Goal: Task Accomplishment & Management: Use online tool/utility

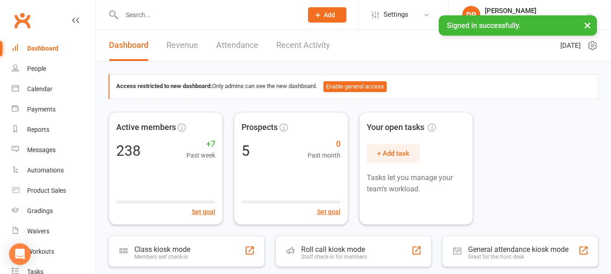
click at [144, 14] on input "text" at bounding box center [207, 15] width 177 height 13
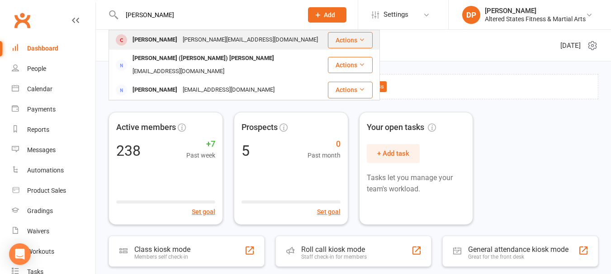
type input "[PERSON_NAME]"
click at [164, 38] on div "[PERSON_NAME]" at bounding box center [155, 39] width 50 height 13
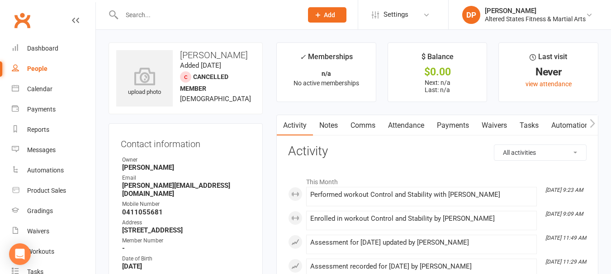
click at [594, 124] on icon "button" at bounding box center [591, 123] width 5 height 9
click at [490, 124] on link "Workouts" at bounding box center [484, 125] width 43 height 21
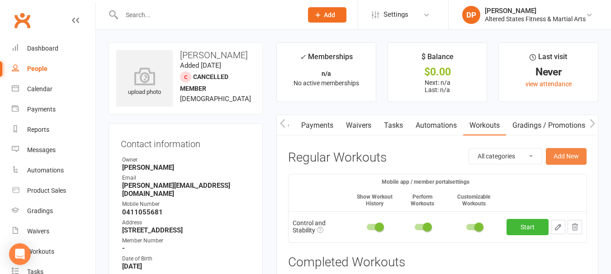
click at [580, 152] on button "Add New" at bounding box center [566, 156] width 41 height 16
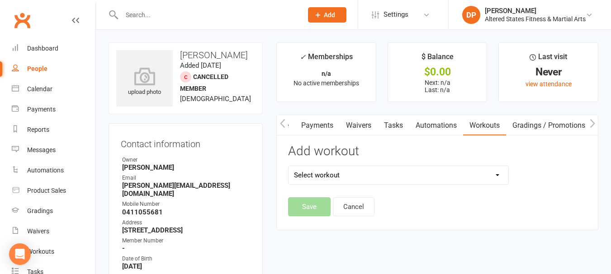
click at [498, 175] on select "Select workout 45mins Free weights Compound sets Conditioning Control and Stabi…" at bounding box center [398, 175] width 220 height 18
select select "6237"
click at [288, 166] on select "Select workout 45mins Free weights Compound sets Conditioning Control and Stabi…" at bounding box center [398, 175] width 220 height 18
click at [311, 206] on button "Save" at bounding box center [309, 207] width 42 height 19
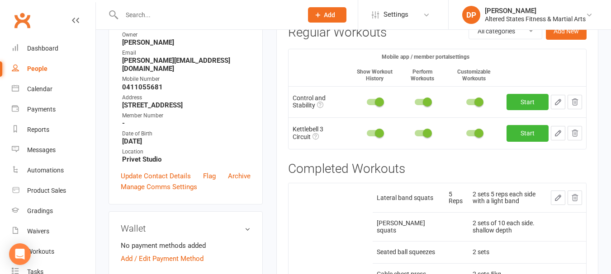
scroll to position [136, 0]
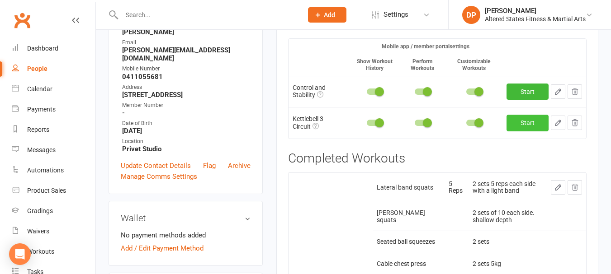
click at [540, 120] on link "Start" at bounding box center [527, 123] width 42 height 16
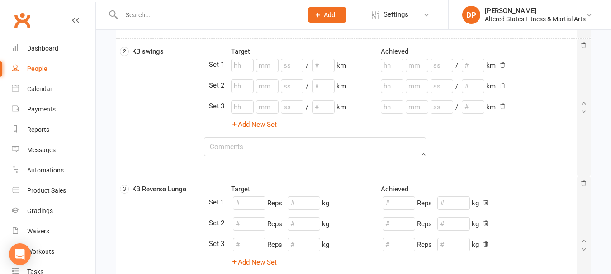
scroll to position [45, 0]
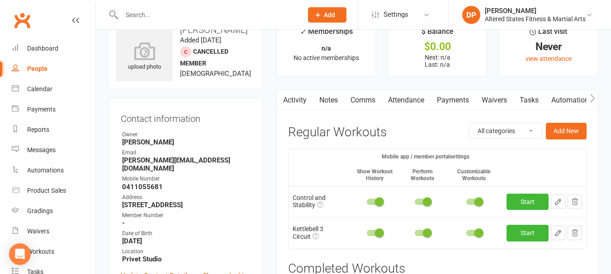
scroll to position [136, 0]
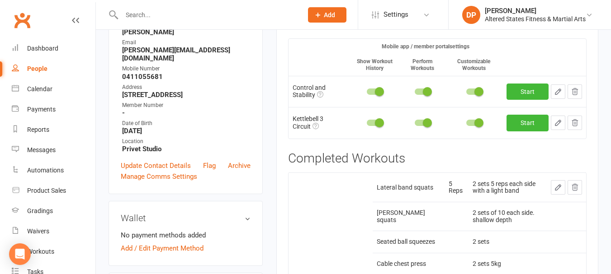
click at [575, 125] on icon "button" at bounding box center [574, 123] width 8 height 8
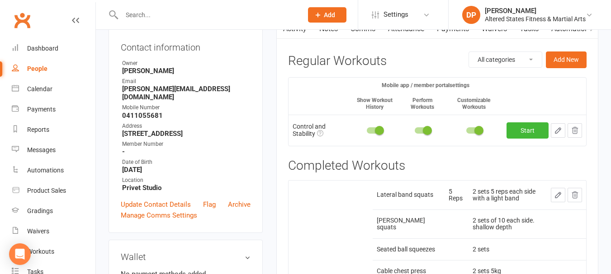
scroll to position [45, 0]
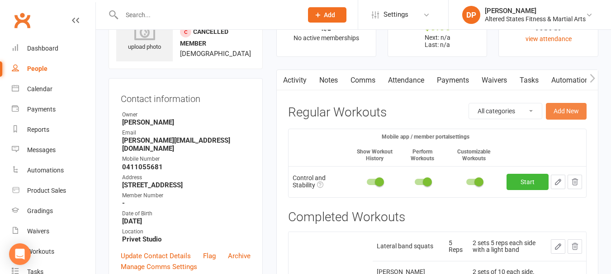
click at [562, 110] on button "Add New" at bounding box center [566, 111] width 41 height 16
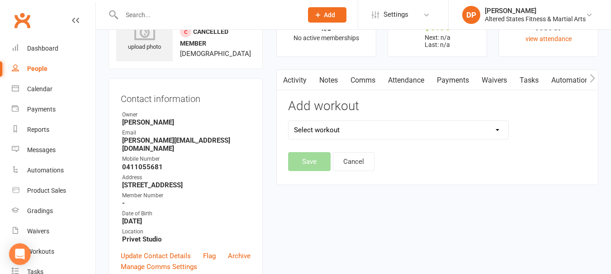
click at [497, 130] on select "Select workout 45mins Free weights Compound sets Conditioning Control and Stabi…" at bounding box center [398, 130] width 220 height 18
select select "6373"
click at [288, 121] on select "Select workout 45mins Free weights Compound sets Conditioning Control and Stabi…" at bounding box center [398, 130] width 220 height 18
click at [318, 168] on button "Save" at bounding box center [309, 161] width 42 height 19
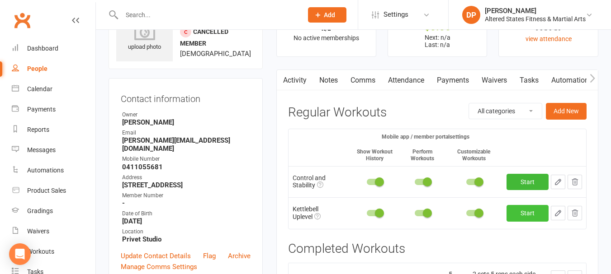
click at [515, 209] on link "Start" at bounding box center [527, 213] width 42 height 16
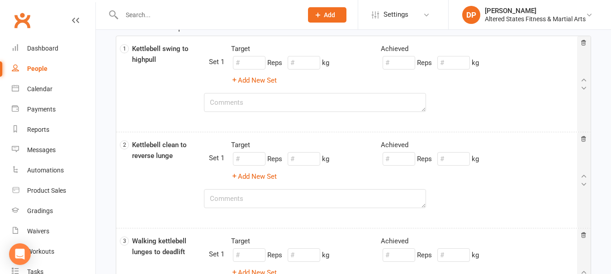
scroll to position [45, 0]
click at [285, 102] on textarea at bounding box center [315, 103] width 222 height 19
type textarea "Kb swings only"
click at [450, 63] on input "number" at bounding box center [453, 64] width 33 height 14
type input "6"
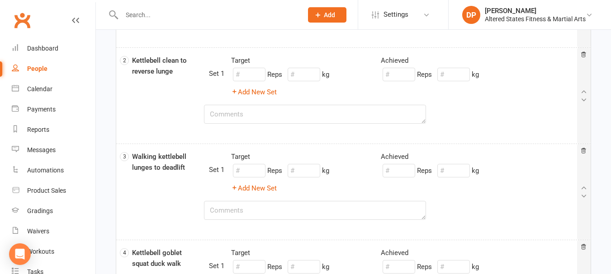
scroll to position [136, 0]
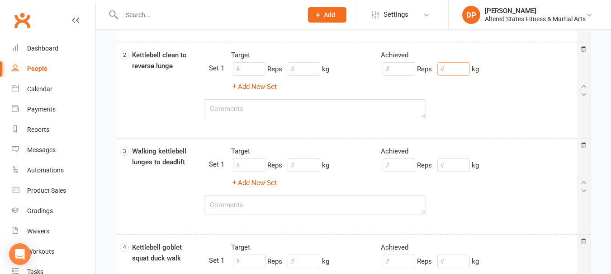
click at [450, 68] on input "number" at bounding box center [453, 69] width 33 height 14
click at [367, 107] on textarea at bounding box center [315, 108] width 222 height 19
type textarea "S"
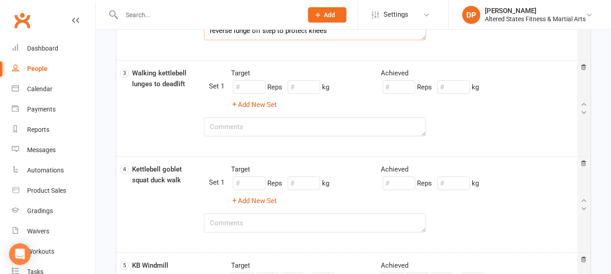
scroll to position [226, 0]
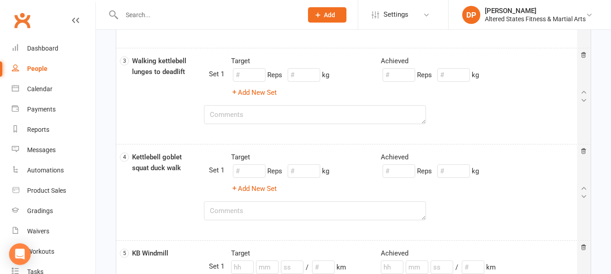
type textarea "reverse lunge off step to protect knees"
click at [451, 76] on input "number" at bounding box center [453, 75] width 33 height 14
type input "8"
click at [255, 117] on textarea at bounding box center [315, 114] width 222 height 19
type textarea "KB deadlifts only"
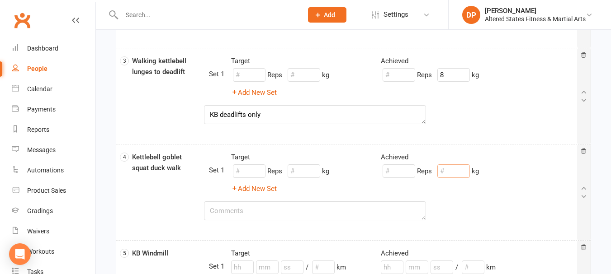
click at [453, 169] on input "number" at bounding box center [453, 172] width 33 height 14
type input "6"
click at [317, 208] on textarea at bounding box center [315, 211] width 222 height 19
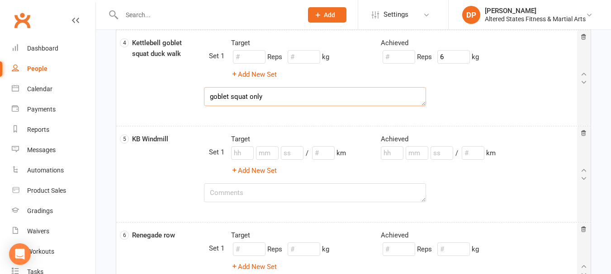
scroll to position [362, 0]
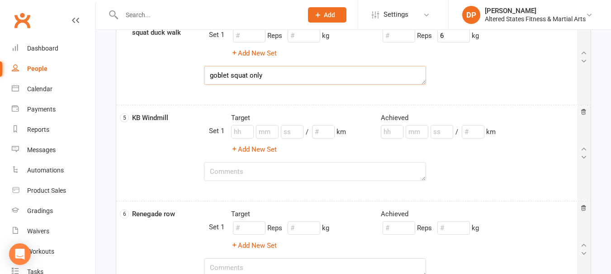
type textarea "goblet squat only"
click at [474, 130] on input "number" at bounding box center [473, 132] width 23 height 14
type input "4"
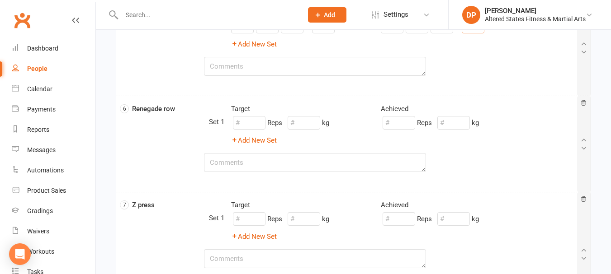
scroll to position [497, 0]
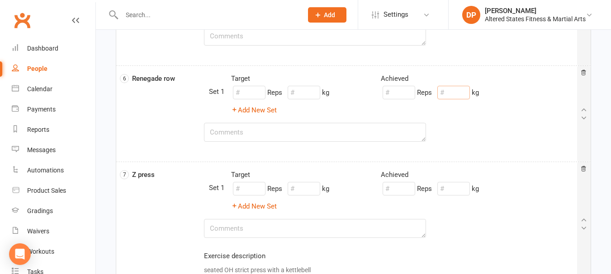
click at [462, 95] on input "number" at bounding box center [453, 93] width 33 height 14
type input "6"
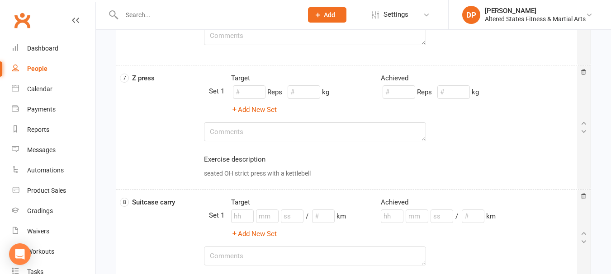
scroll to position [588, 0]
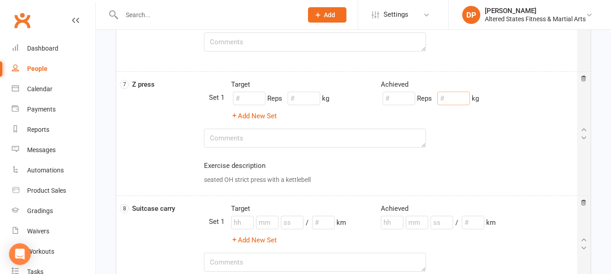
click at [455, 99] on input "number" at bounding box center [453, 99] width 33 height 14
type input "2"
type input "2.5"
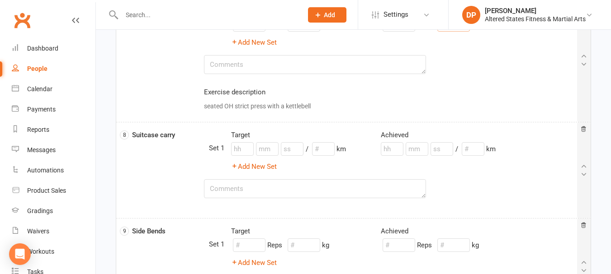
scroll to position [723, 0]
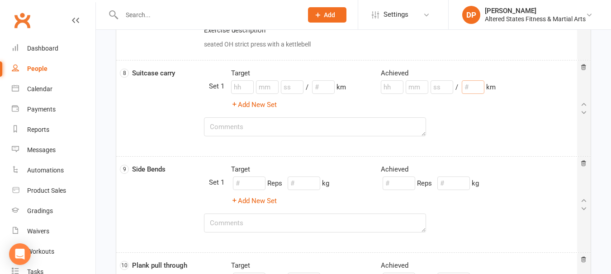
click at [468, 89] on input "number" at bounding box center [473, 87] width 23 height 14
type input "10"
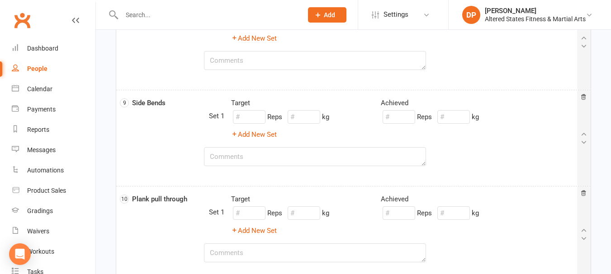
scroll to position [814, 0]
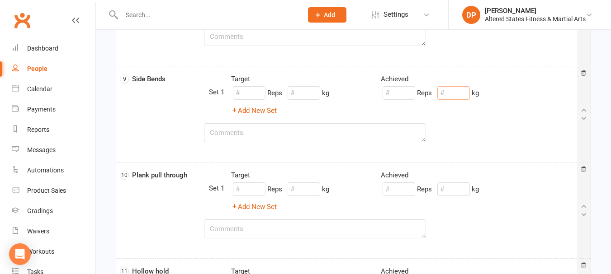
click at [457, 90] on input "number" at bounding box center [453, 93] width 33 height 14
type input "6"
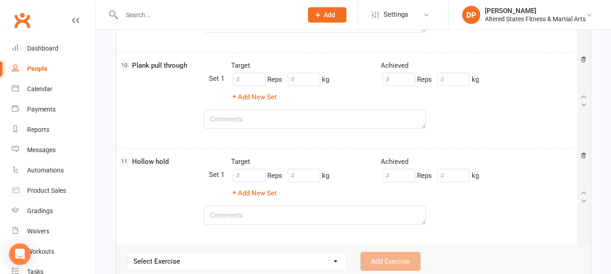
scroll to position [949, 0]
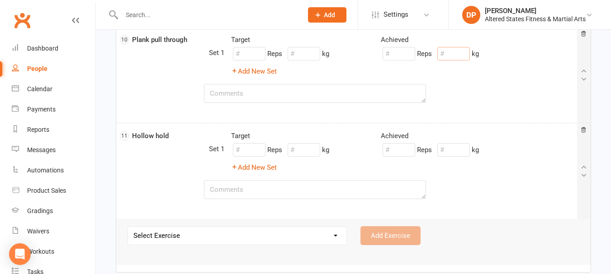
click at [451, 57] on input "number" at bounding box center [453, 54] width 33 height 14
type input "6"
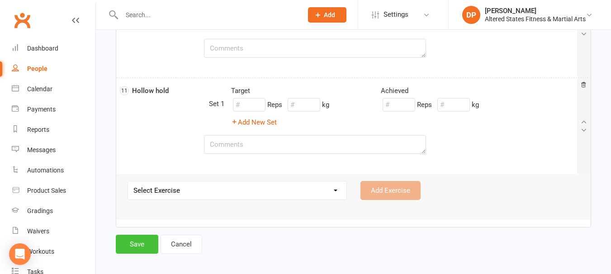
click at [142, 238] on button "Save" at bounding box center [137, 244] width 42 height 19
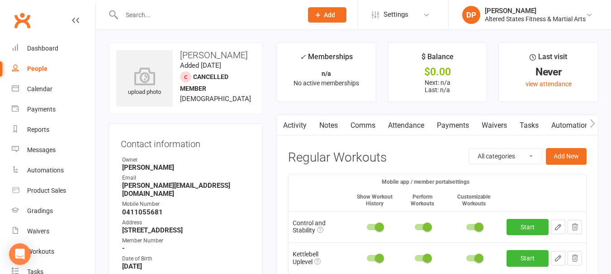
click at [151, 15] on input "text" at bounding box center [207, 15] width 177 height 13
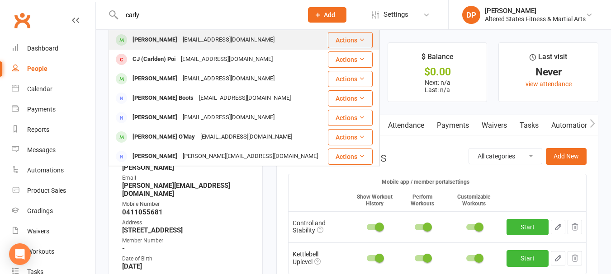
type input "carly"
click at [163, 36] on div "[PERSON_NAME]" at bounding box center [155, 39] width 50 height 13
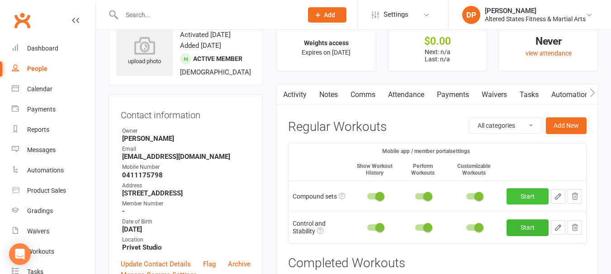
scroll to position [45, 0]
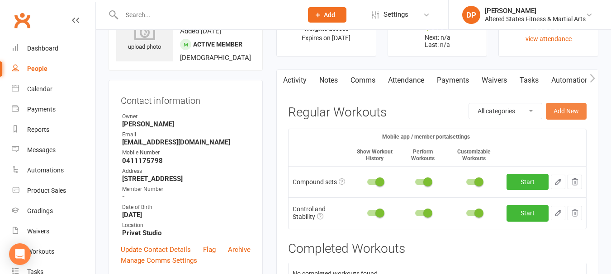
click at [574, 110] on button "Add New" at bounding box center [566, 111] width 41 height 16
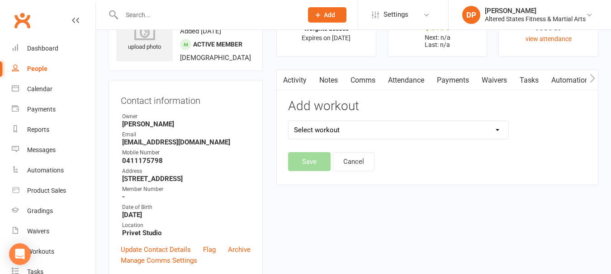
click at [498, 130] on select "Select workout 45mins Free weights Compound sets Conditioning Control and Stabi…" at bounding box center [398, 130] width 220 height 18
select select "6373"
click at [288, 121] on select "Select workout 45mins Free weights Compound sets Conditioning Control and Stabi…" at bounding box center [398, 130] width 220 height 18
click at [302, 160] on button "Save" at bounding box center [309, 161] width 42 height 19
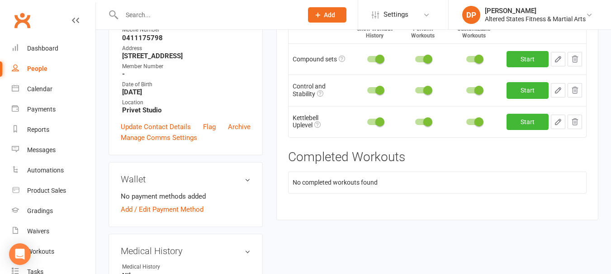
scroll to position [181, 0]
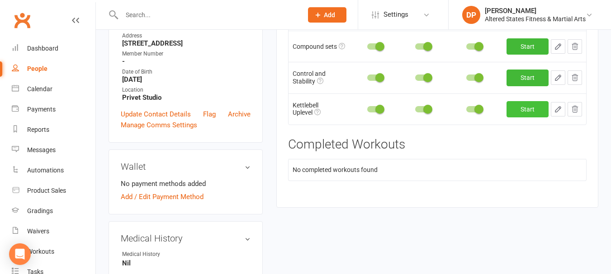
click at [522, 112] on link "Start" at bounding box center [527, 109] width 42 height 16
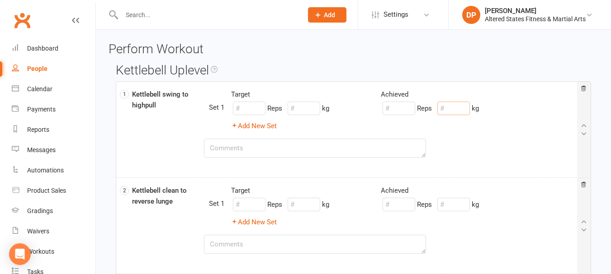
click at [458, 110] on input "number" at bounding box center [453, 109] width 33 height 14
type input "6"
click at [283, 151] on textarea at bounding box center [315, 148] width 222 height 19
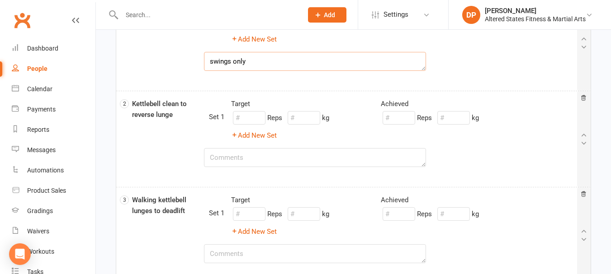
scroll to position [90, 0]
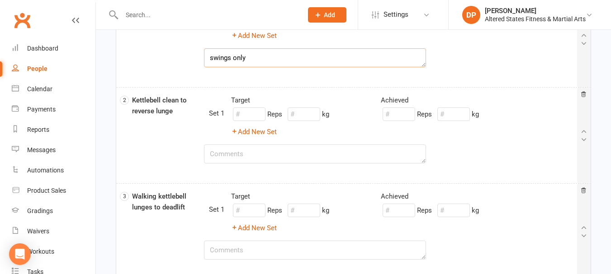
type textarea "swings only"
click at [457, 115] on input "number" at bounding box center [453, 115] width 33 height 14
type input "6"
click at [231, 154] on textarea at bounding box center [315, 154] width 222 height 19
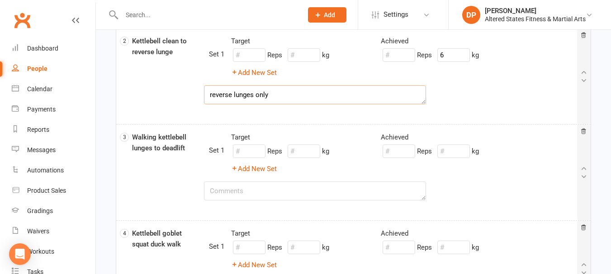
scroll to position [181, 0]
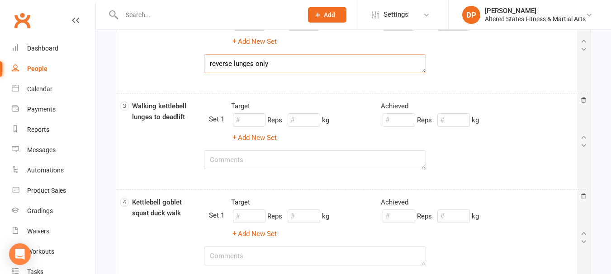
type textarea "reverse lunges only"
click at [456, 122] on input "number" at bounding box center [453, 120] width 33 height 14
type input "6"
click at [295, 163] on textarea at bounding box center [315, 160] width 222 height 19
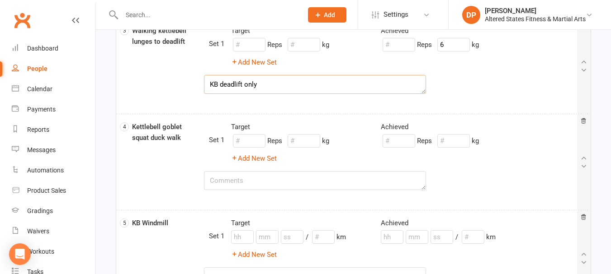
scroll to position [271, 0]
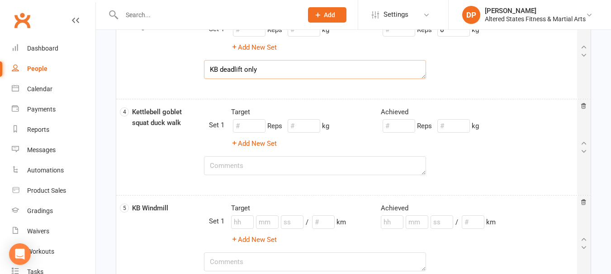
type textarea "KB deadlift only"
click at [449, 127] on input "number" at bounding box center [453, 126] width 33 height 14
type input "6"
click at [277, 169] on textarea at bounding box center [315, 165] width 222 height 19
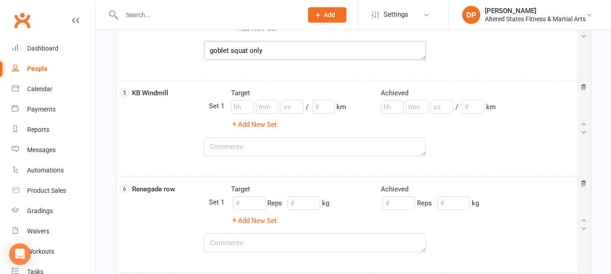
scroll to position [407, 0]
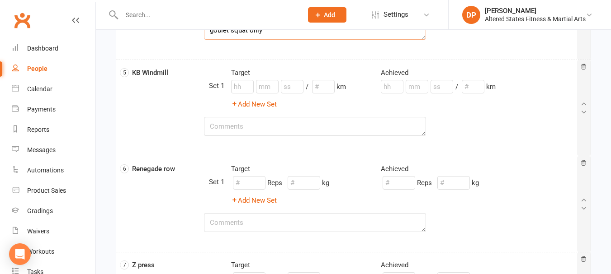
type textarea "goblet squat only"
click at [471, 87] on input "number" at bounding box center [473, 87] width 23 height 14
type input "4"
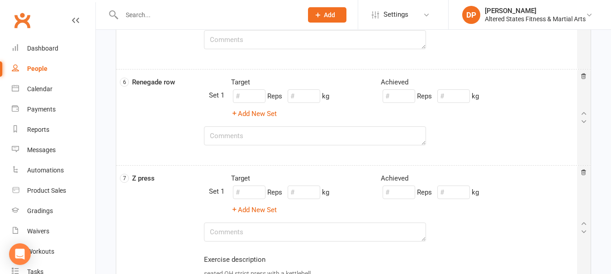
scroll to position [497, 0]
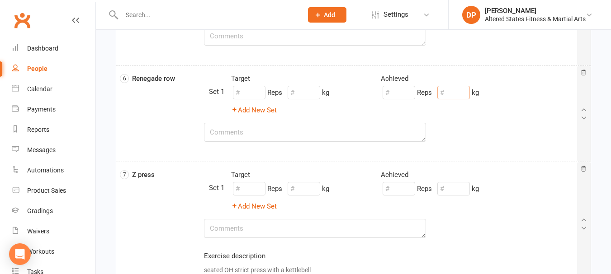
click at [460, 91] on input "number" at bounding box center [453, 93] width 33 height 14
type input "4"
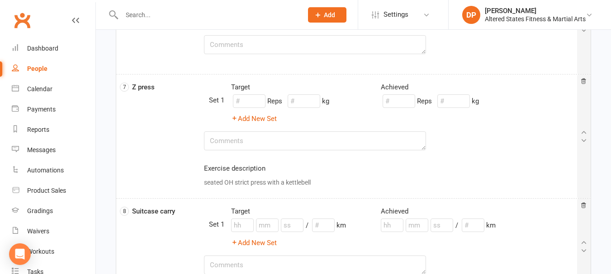
scroll to position [588, 0]
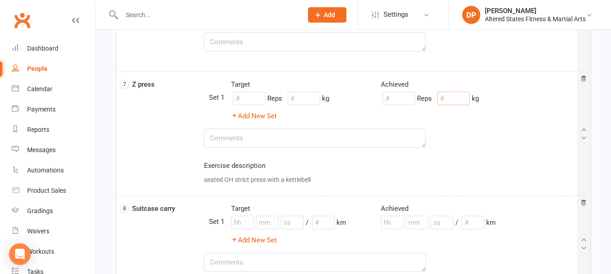
click at [458, 99] on input "number" at bounding box center [453, 99] width 33 height 14
type input "4"
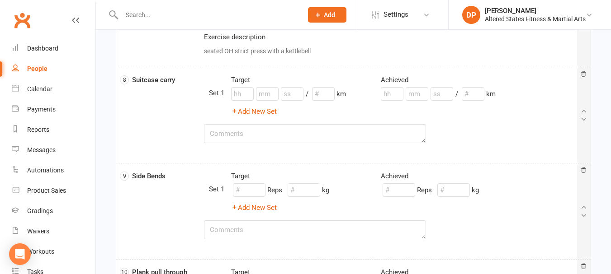
scroll to position [723, 0]
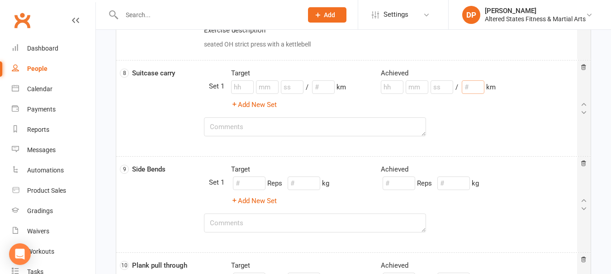
click at [467, 89] on input "number" at bounding box center [473, 87] width 23 height 14
type input "10"
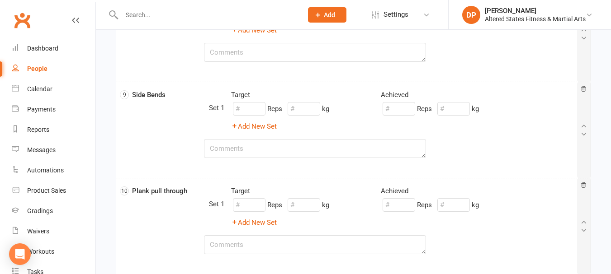
scroll to position [814, 0]
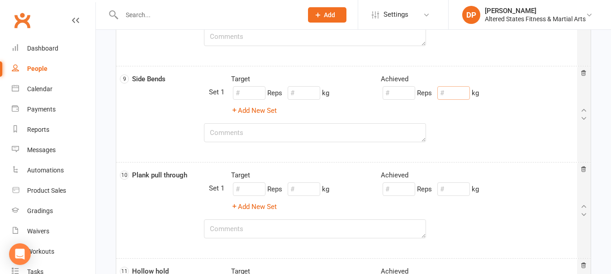
click at [458, 91] on input "number" at bounding box center [453, 93] width 33 height 14
type input "6"
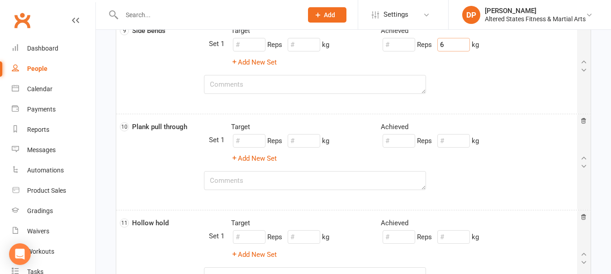
scroll to position [904, 0]
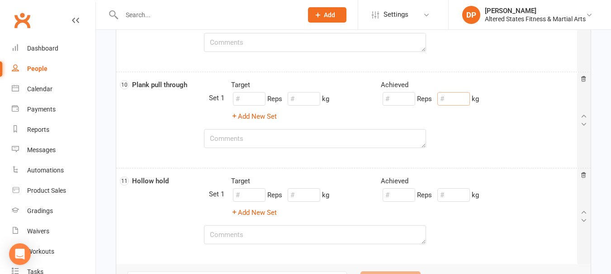
click at [456, 99] on input "number" at bounding box center [453, 99] width 33 height 14
type input "5"
type input "6"
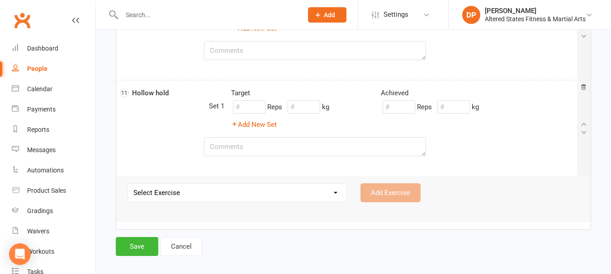
scroll to position [994, 0]
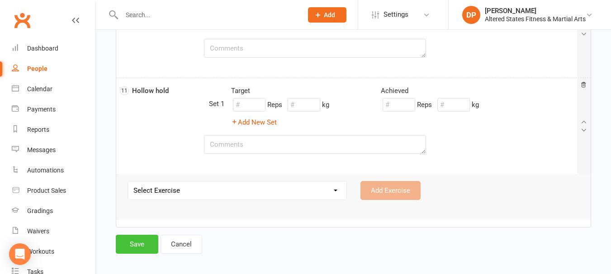
click at [141, 243] on button "Save" at bounding box center [137, 244] width 42 height 19
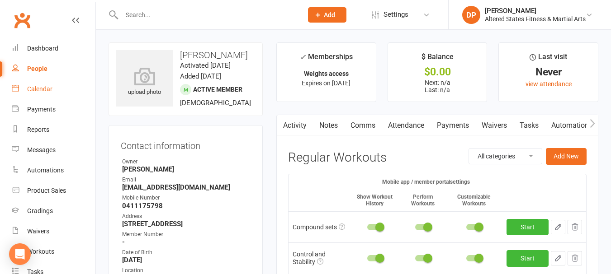
click at [38, 88] on div "Calendar" at bounding box center [39, 88] width 25 height 7
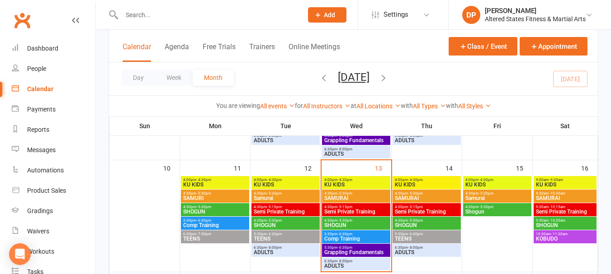
scroll to position [271, 0]
